Goal: Information Seeking & Learning: Learn about a topic

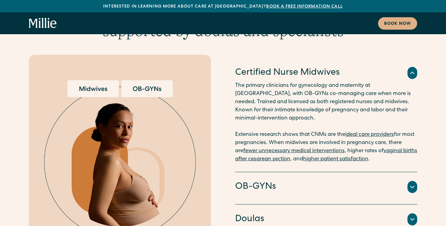
scroll to position [1550, 0]
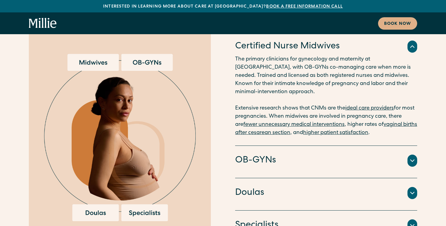
click at [328, 155] on div "OB-GYNs" at bounding box center [326, 161] width 182 height 13
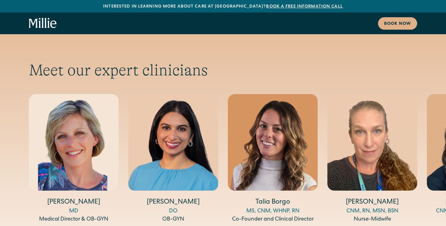
scroll to position [2004, 0]
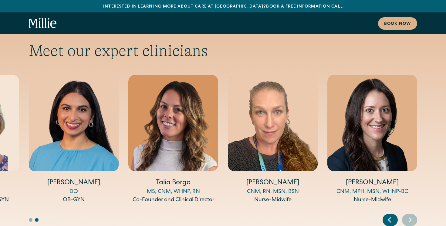
scroll to position [2020, 0]
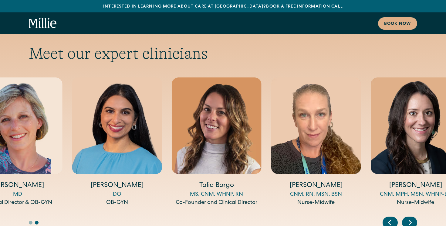
click at [203, 182] on h4 "Talia Borgo" at bounding box center [217, 186] width 90 height 9
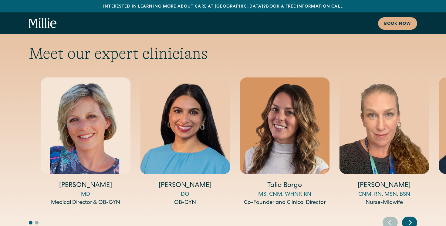
click at [279, 182] on h4 "Talia Borgo" at bounding box center [284, 186] width 90 height 9
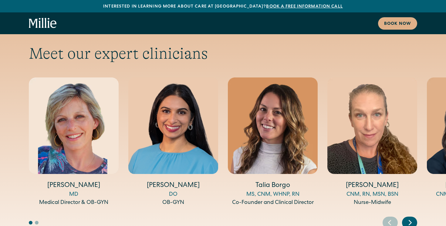
click at [412, 218] on icon "Next slide" at bounding box center [409, 222] width 9 height 9
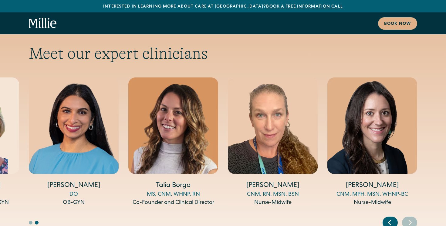
click at [412, 218] on icon "Next slide" at bounding box center [409, 222] width 9 height 9
click at [391, 218] on icon "Previous slide" at bounding box center [389, 222] width 9 height 9
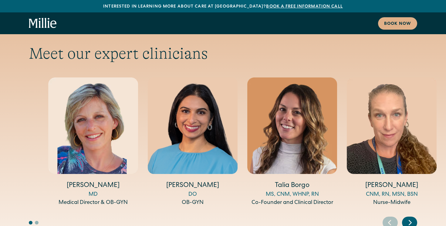
click at [102, 182] on h4 "[PERSON_NAME]" at bounding box center [93, 186] width 90 height 9
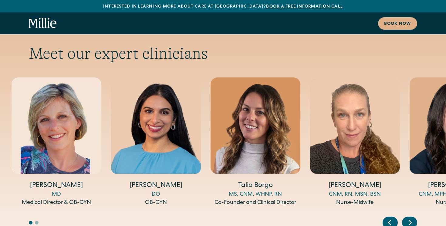
click at [68, 182] on h4 "[PERSON_NAME]" at bounding box center [57, 186] width 90 height 9
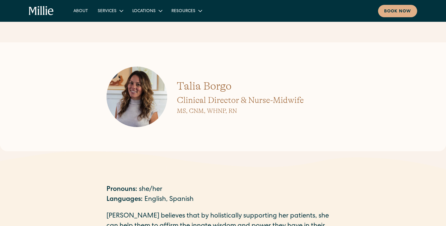
click at [87, 52] on div "Talia Borgo Clinical Director & Nurse-Midwife MS, CNM, WHNP, RN" at bounding box center [223, 96] width 446 height 109
click at [84, 11] on link "About" at bounding box center [81, 11] width 24 height 10
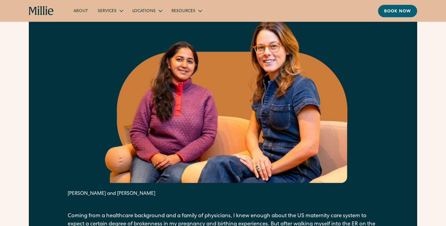
scroll to position [303, 0]
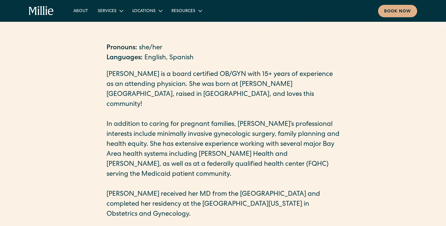
scroll to position [175, 0]
